Goal: Information Seeking & Learning: Compare options

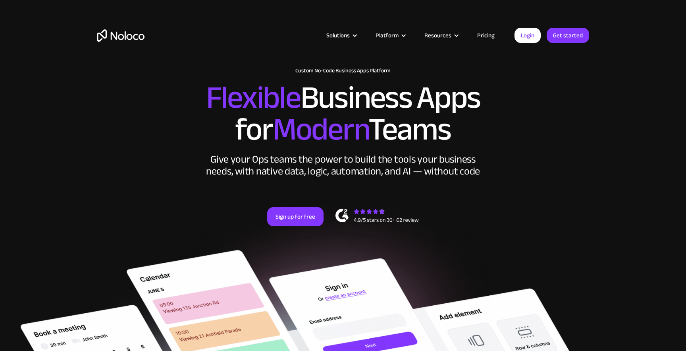
click at [485, 36] on link "Pricing" at bounding box center [485, 35] width 37 height 10
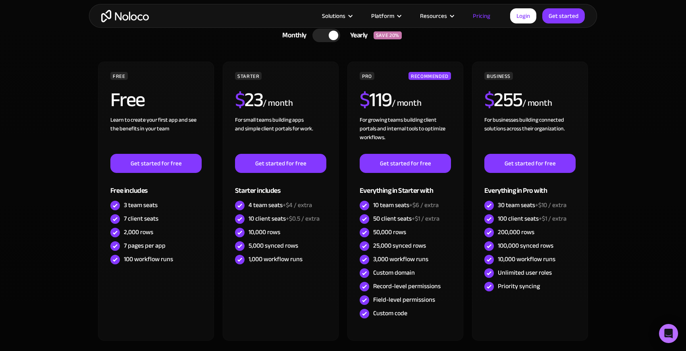
scroll to position [198, 0]
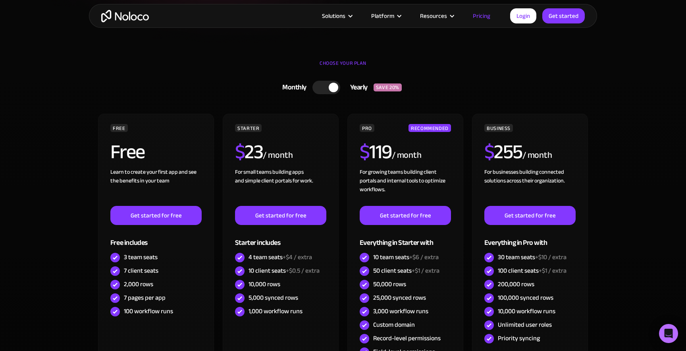
click at [322, 87] on div at bounding box center [326, 87] width 28 height 13
click at [322, 87] on div at bounding box center [322, 88] width 10 height 10
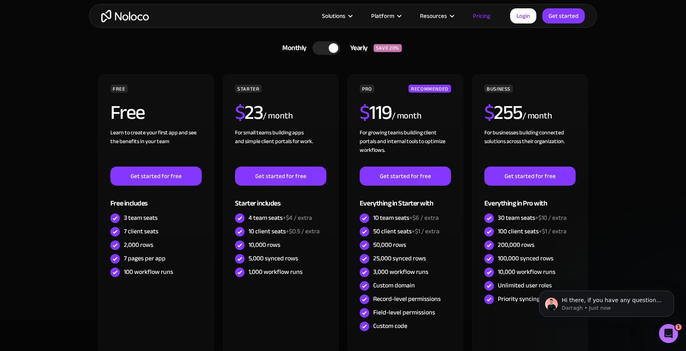
scroll to position [237, 0]
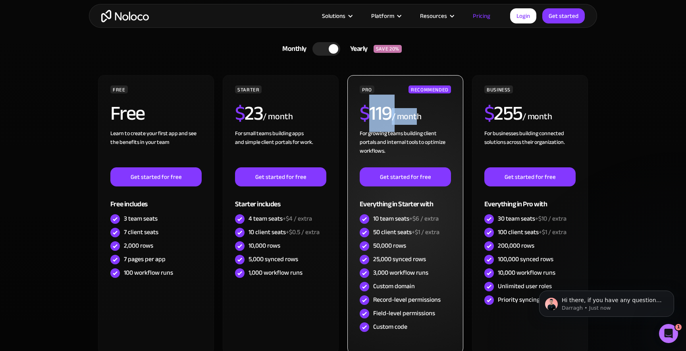
drag, startPoint x: 364, startPoint y: 112, endPoint x: 419, endPoint y: 112, distance: 54.8
click at [419, 112] on div "$ 119 / month" at bounding box center [405, 116] width 91 height 26
click at [419, 112] on div "/ month" at bounding box center [407, 116] width 30 height 13
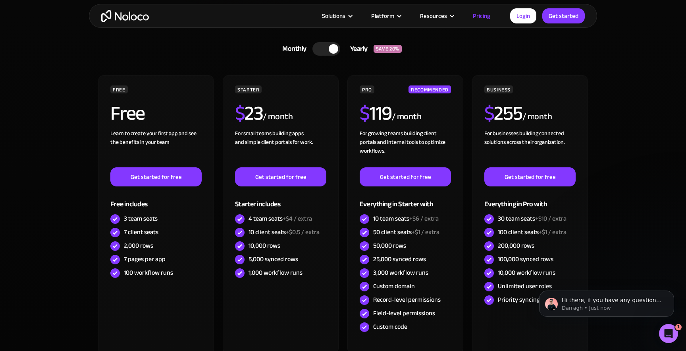
click at [335, 54] on div at bounding box center [326, 48] width 28 height 13
click at [335, 54] on div at bounding box center [329, 48] width 28 height 13
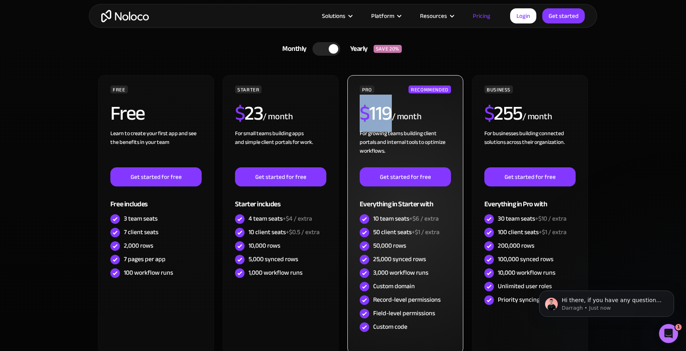
drag, startPoint x: 362, startPoint y: 112, endPoint x: 391, endPoint y: 112, distance: 28.2
click at [391, 112] on h2 "$ 119" at bounding box center [376, 113] width 32 height 20
copy h2 "$ 119"
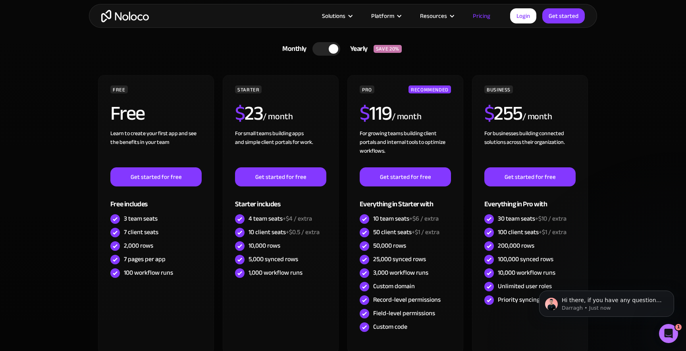
click at [216, 56] on div "Monthly Yearly SAVE 20% Monthly Yearly SAVE 20%" at bounding box center [343, 49] width 492 height 21
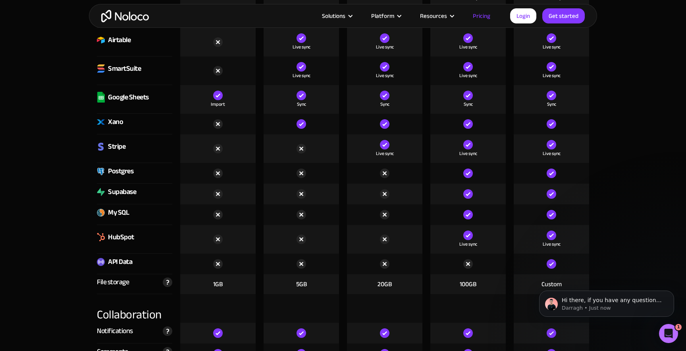
scroll to position [1241, 0]
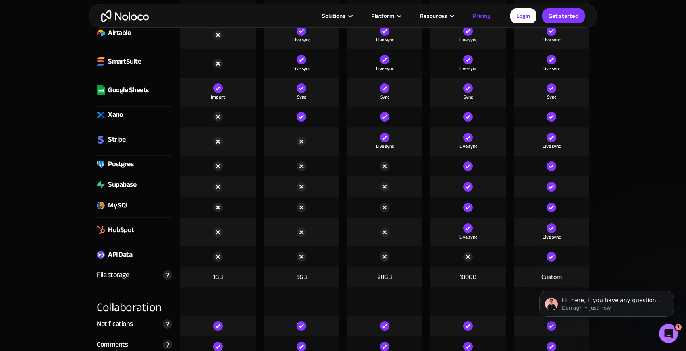
click at [466, 187] on img at bounding box center [468, 187] width 10 height 10
click at [467, 187] on img at bounding box center [468, 187] width 10 height 10
drag, startPoint x: 491, startPoint y: 186, endPoint x: 420, endPoint y: 186, distance: 71.9
click at [420, 186] on div "Supabase" at bounding box center [343, 186] width 500 height 21
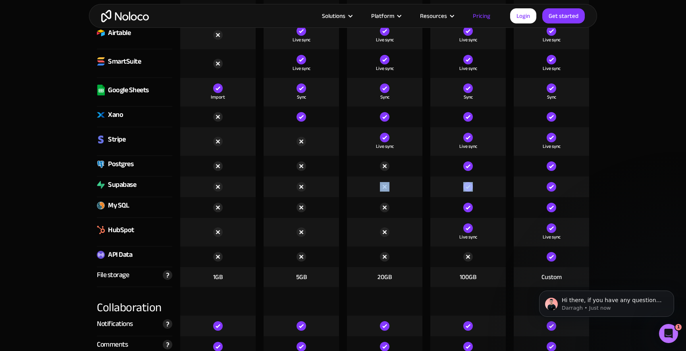
click at [420, 186] on div at bounding box center [384, 186] width 75 height 21
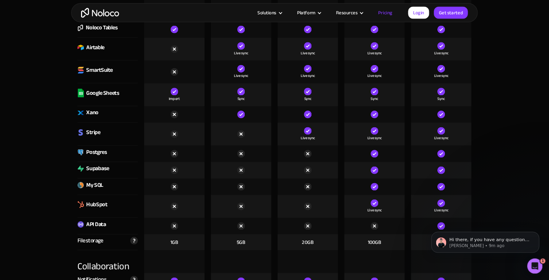
scroll to position [1214, 0]
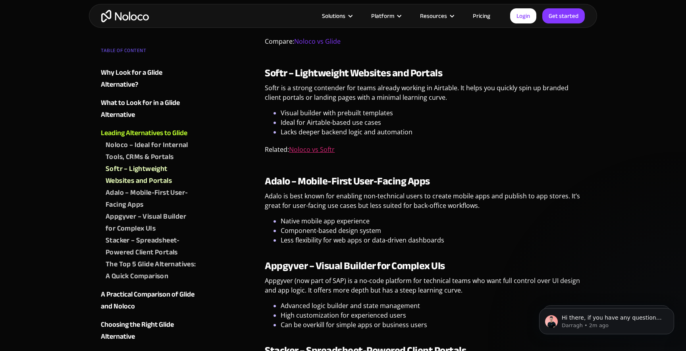
scroll to position [1111, 0]
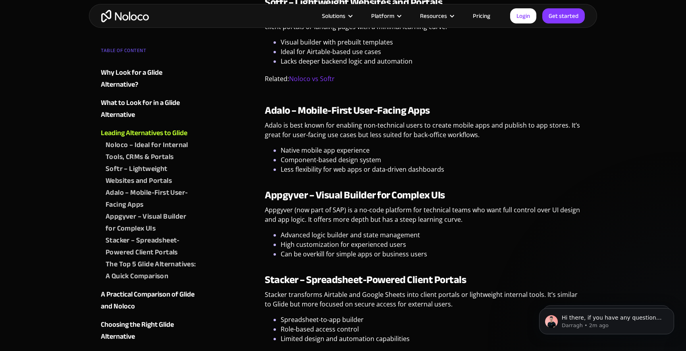
click at [291, 193] on strong "Appgyver – Visual Builder for Complex UIs" at bounding box center [355, 194] width 180 height 19
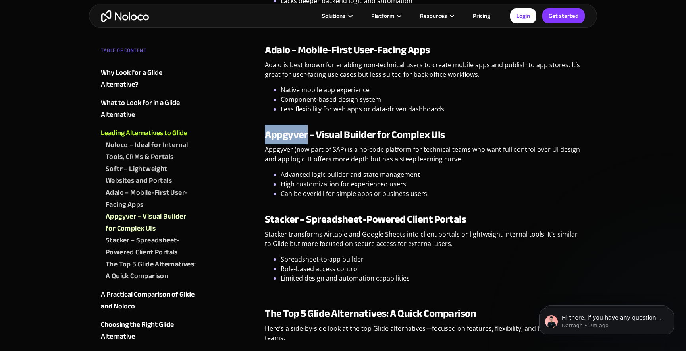
scroll to position [1185, 0]
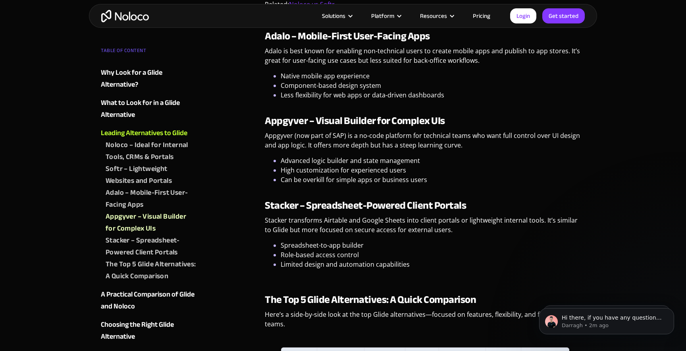
click at [275, 205] on strong "Stacker – Spreadsheet-Powered Client Portals" at bounding box center [365, 204] width 201 height 19
click at [530, 13] on link "Login" at bounding box center [523, 15] width 26 height 15
